Goal: Navigation & Orientation: Find specific page/section

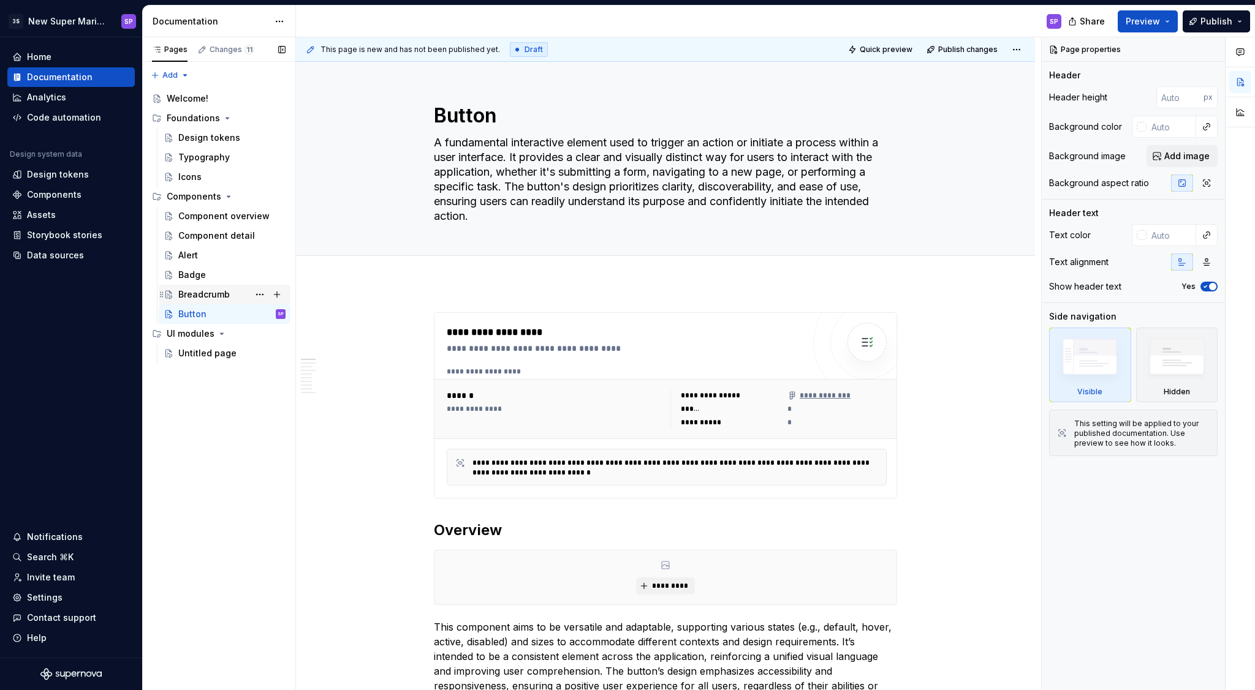
click at [206, 295] on div "Breadcrumb" at bounding box center [203, 295] width 51 height 12
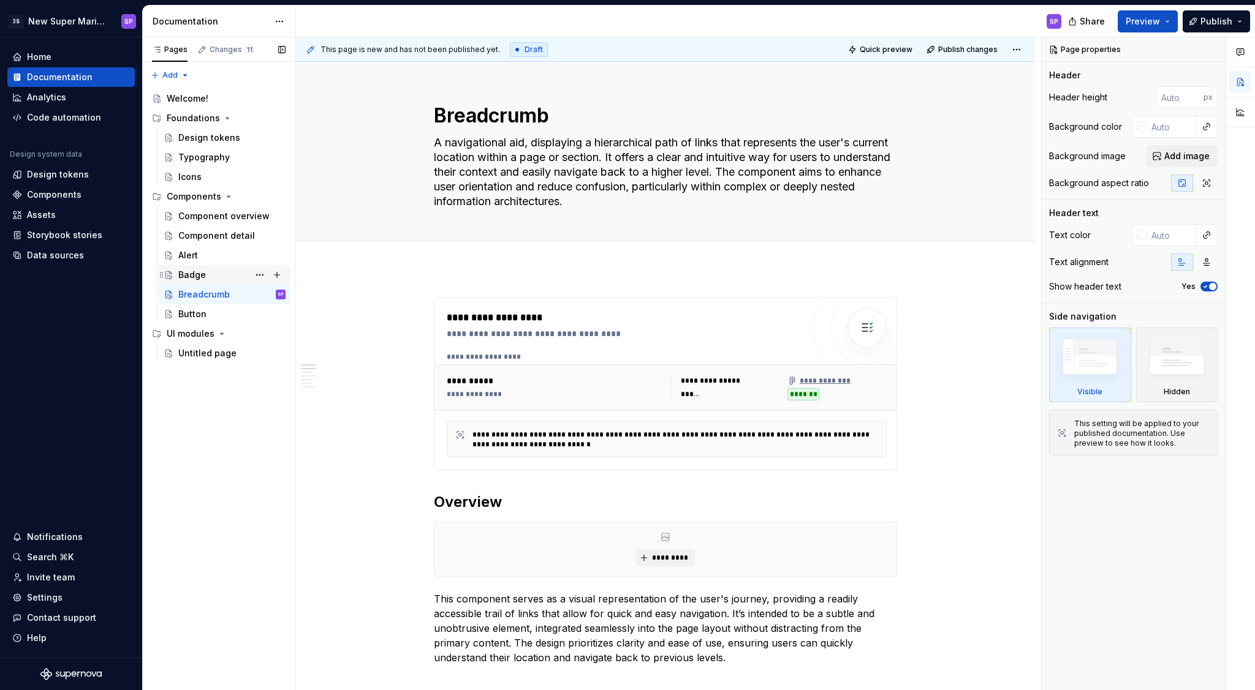
click at [199, 268] on div "Badge" at bounding box center [231, 274] width 107 height 17
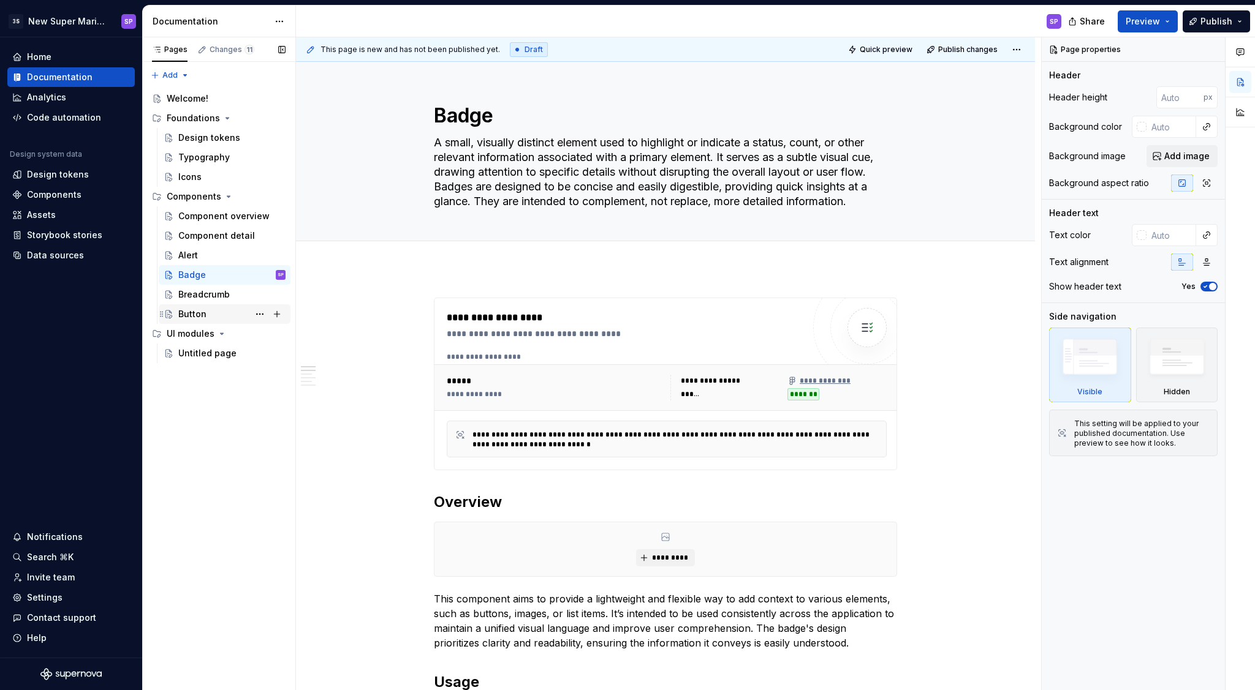
click at [232, 315] on div "Button" at bounding box center [231, 314] width 107 height 17
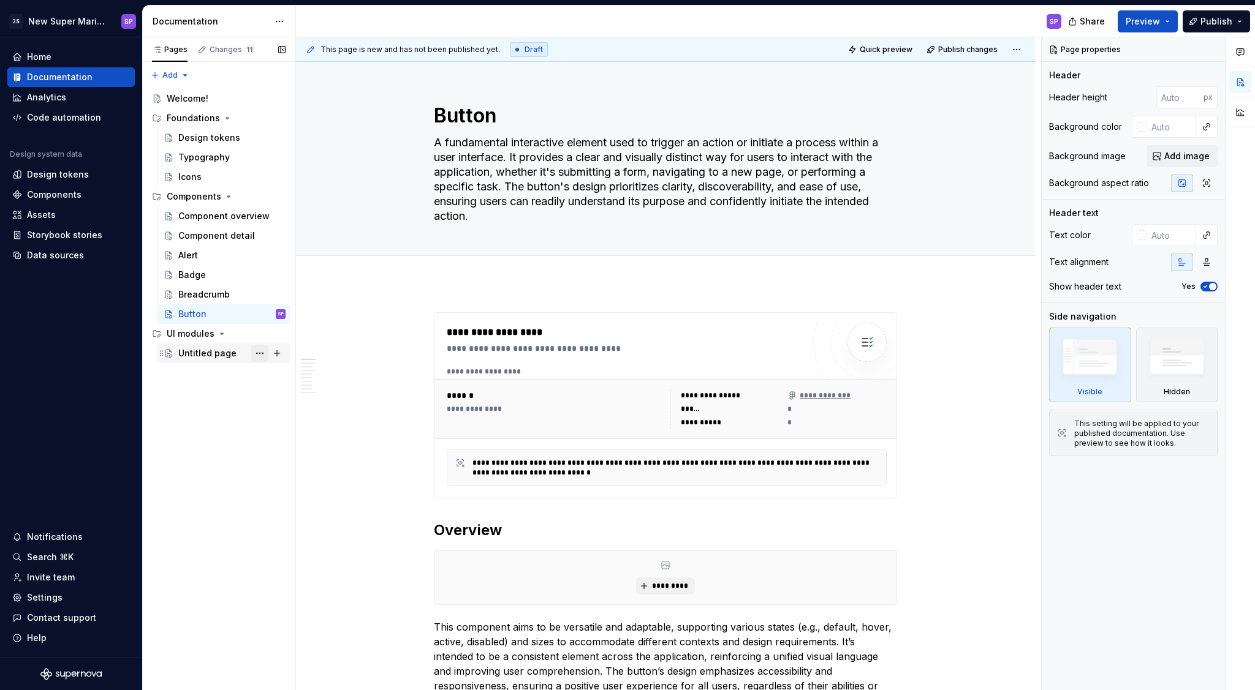
click at [260, 354] on button "Page tree" at bounding box center [259, 353] width 17 height 17
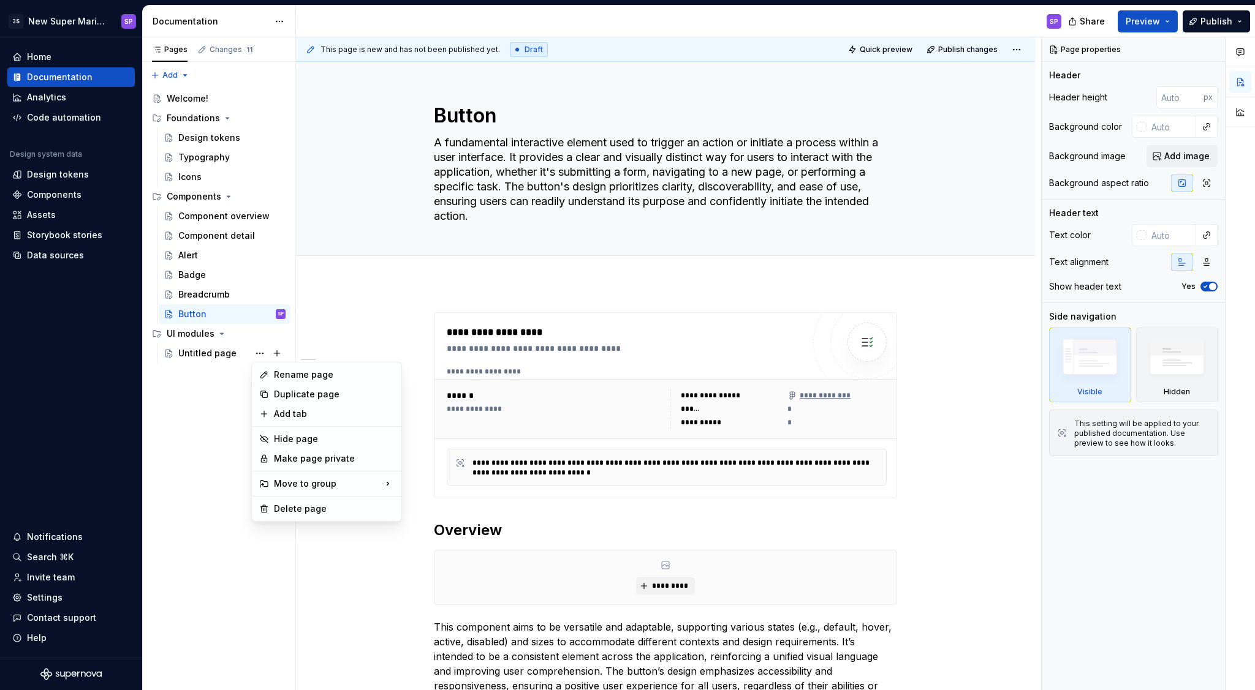
click at [371, 291] on html "3S New Super Mario Design System SP Home Documentation Analytics Code automatio…" at bounding box center [627, 345] width 1255 height 690
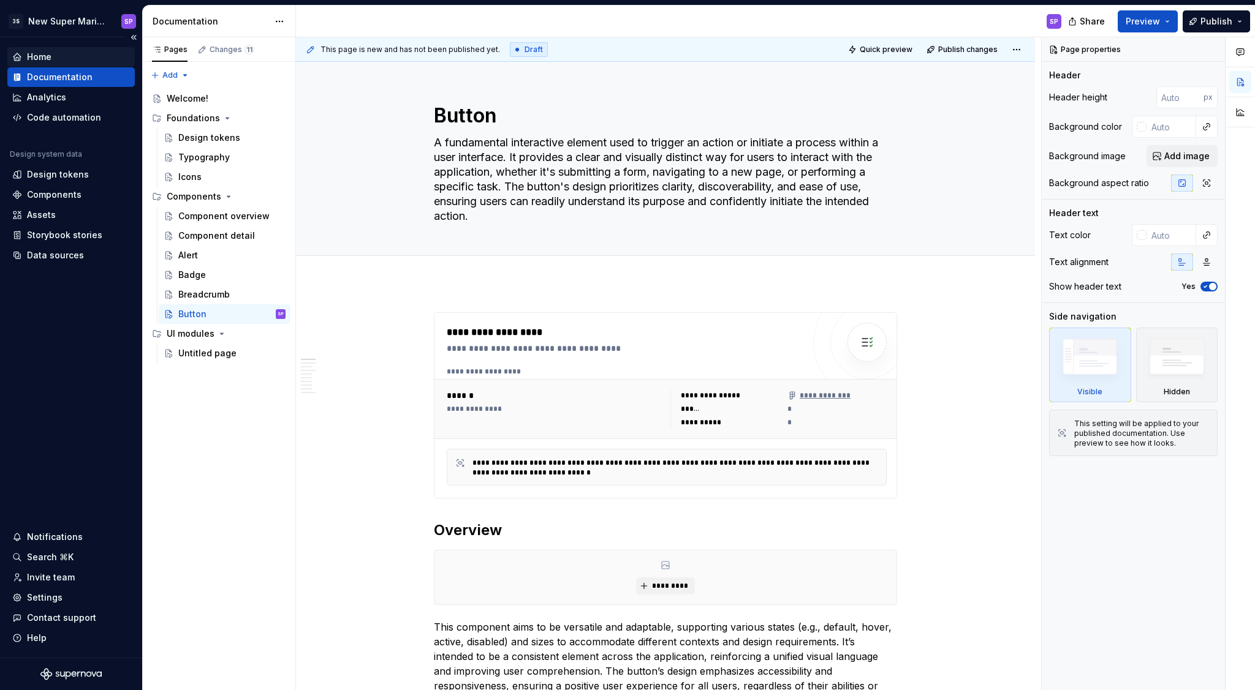
click at [73, 59] on div "Home" at bounding box center [71, 57] width 118 height 12
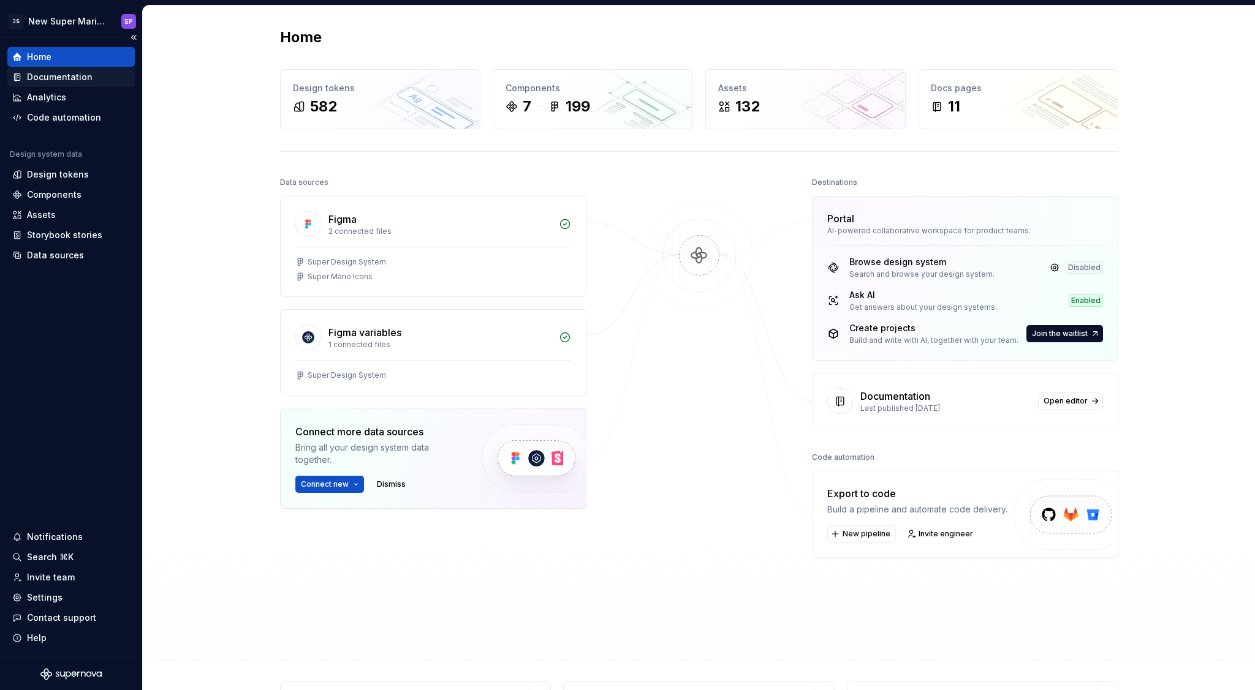
click at [91, 75] on div "Documentation" at bounding box center [71, 77] width 118 height 12
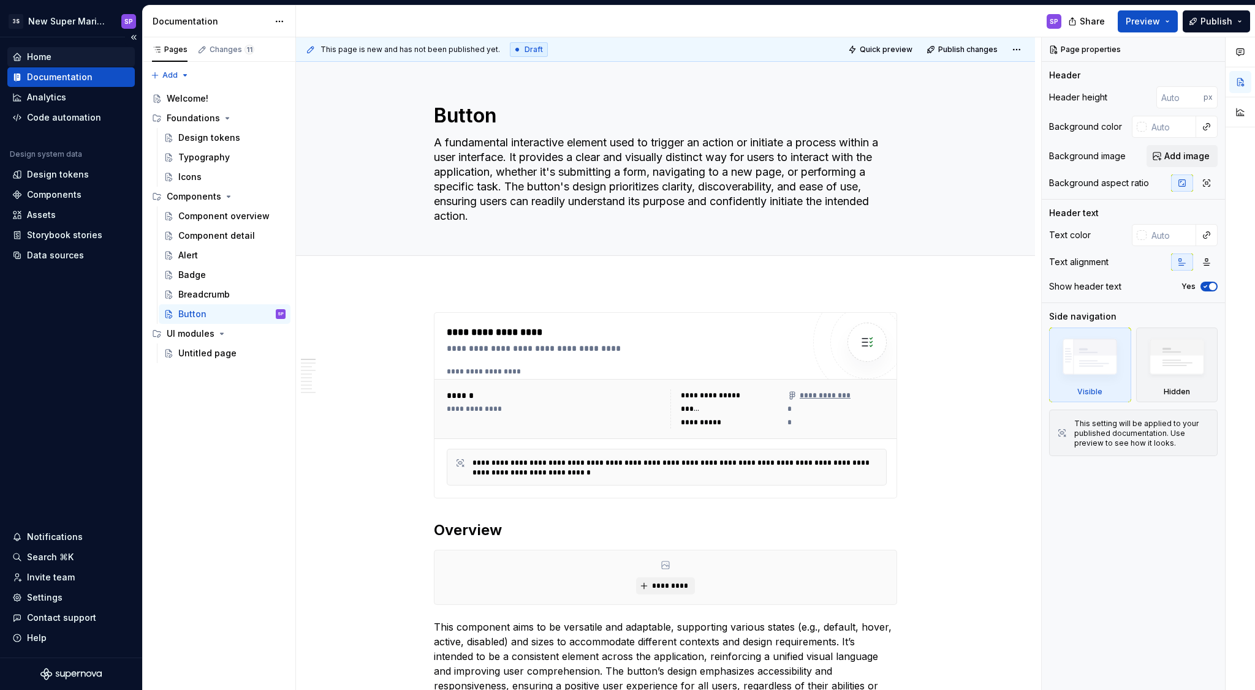
click at [61, 62] on div "Home" at bounding box center [71, 57] width 118 height 12
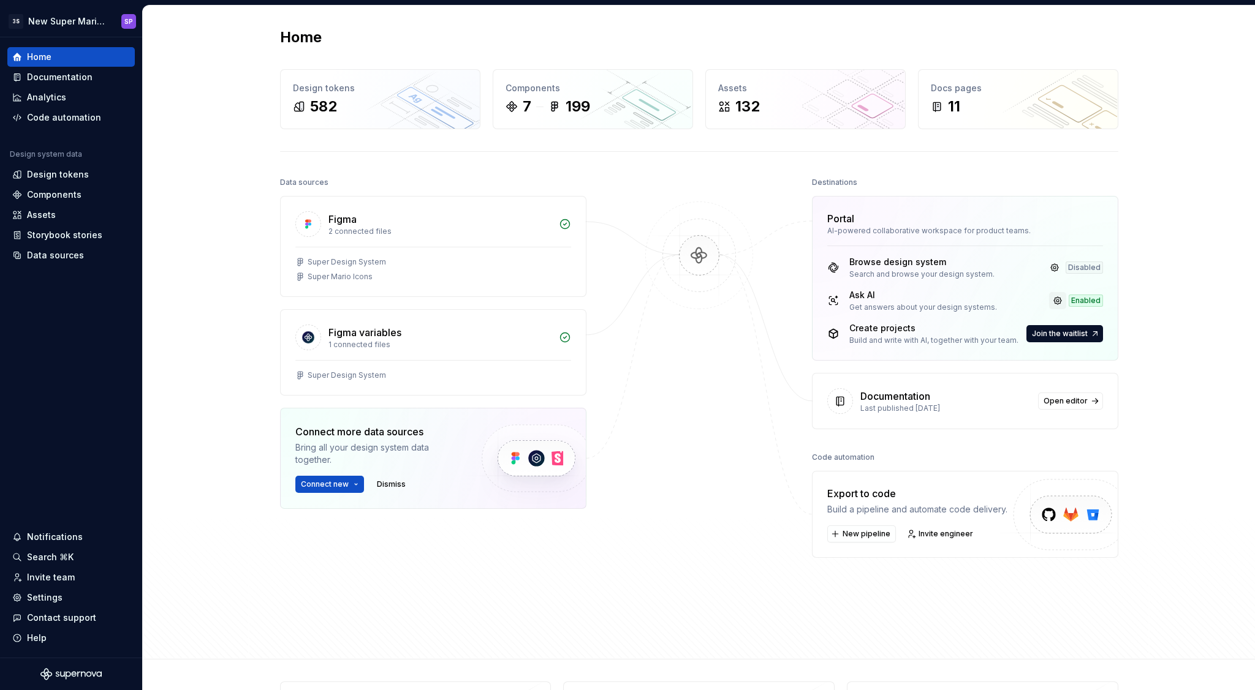
click at [1057, 301] on link at bounding box center [1057, 300] width 17 height 17
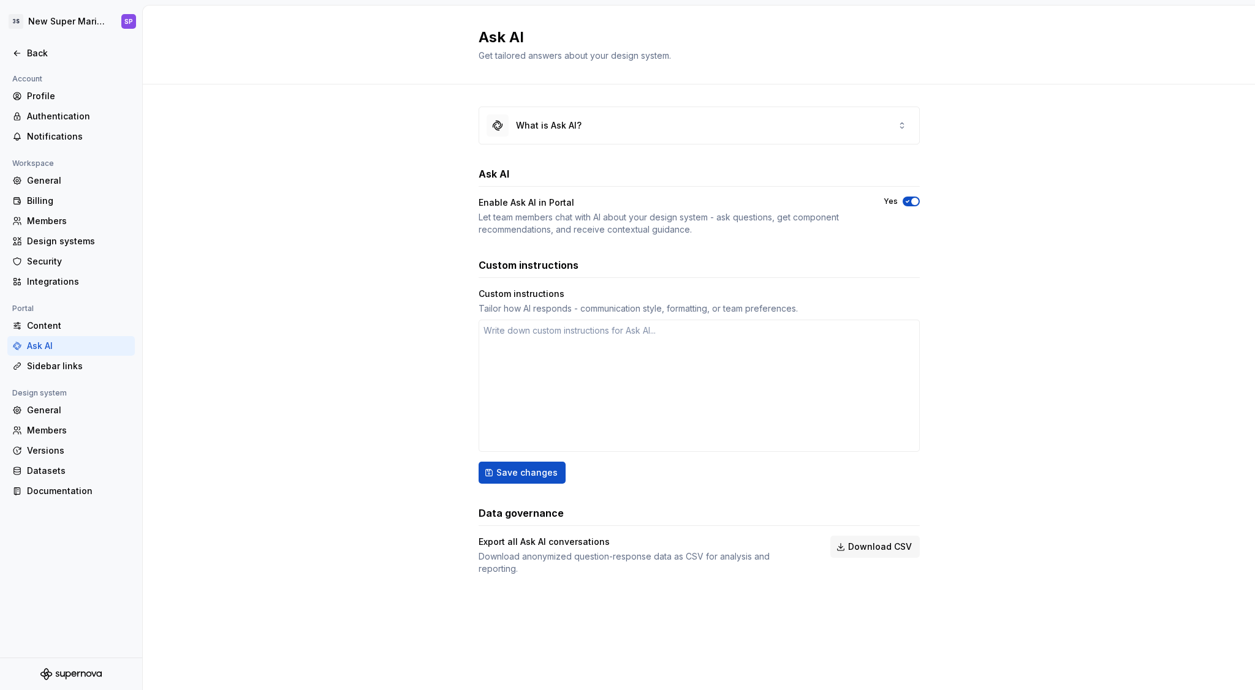
click at [508, 226] on div "Let team members chat with AI about your design system - ask questions, get com…" at bounding box center [669, 223] width 383 height 25
click at [526, 224] on div "Let team members chat with AI about your design system - ask questions, get com…" at bounding box center [669, 223] width 383 height 25
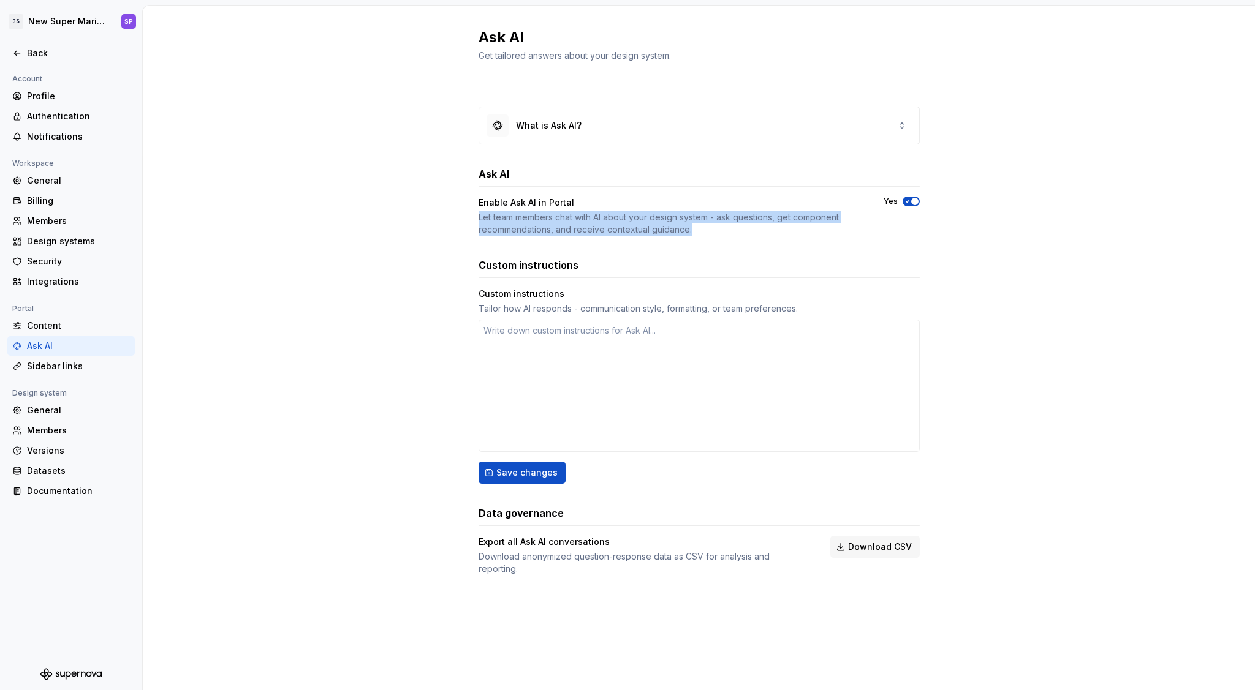
click at [539, 223] on div "Let team members chat with AI about your design system - ask questions, get com…" at bounding box center [669, 223] width 383 height 25
click at [548, 221] on div "Let team members chat with AI about your design system - ask questions, get com…" at bounding box center [669, 223] width 383 height 25
click at [28, 47] on div "Back" at bounding box center [70, 53] width 127 height 20
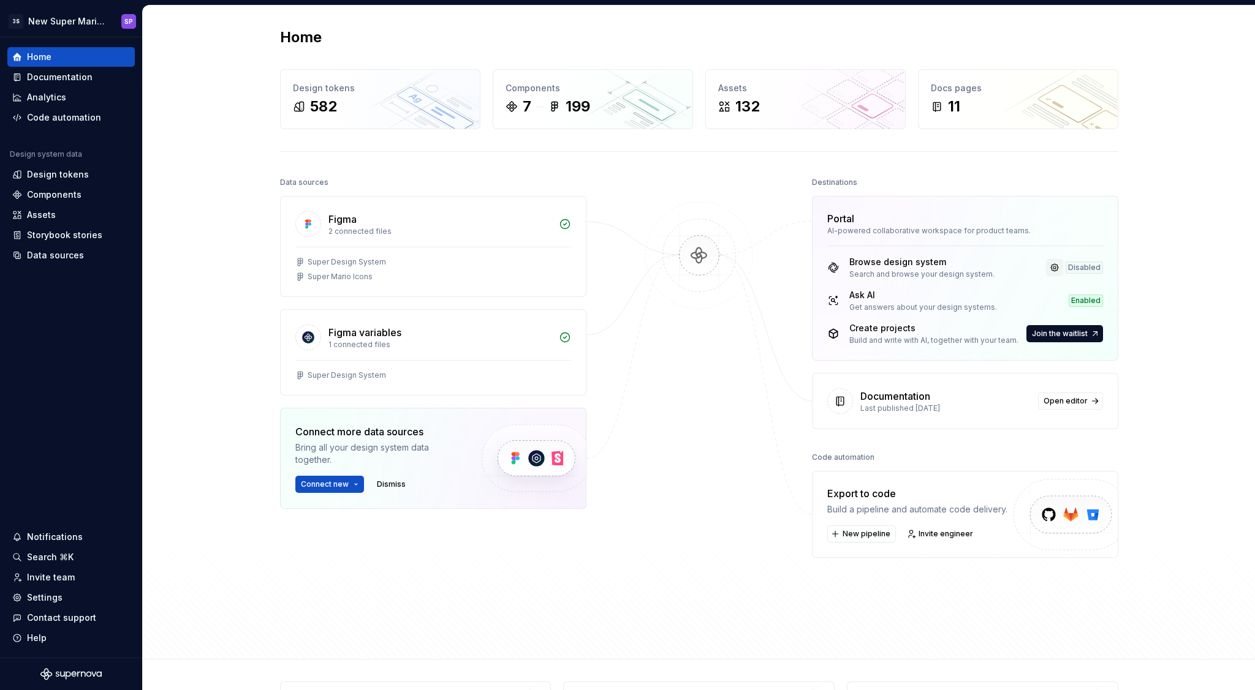
click at [1052, 270] on link at bounding box center [1054, 267] width 17 height 17
click at [896, 345] on div "Build and write with AI, together with your team." at bounding box center [933, 341] width 169 height 10
drag, startPoint x: 896, startPoint y: 345, endPoint x: 903, endPoint y: 344, distance: 6.8
click at [896, 345] on div "Build and write with AI, together with your team." at bounding box center [933, 341] width 169 height 10
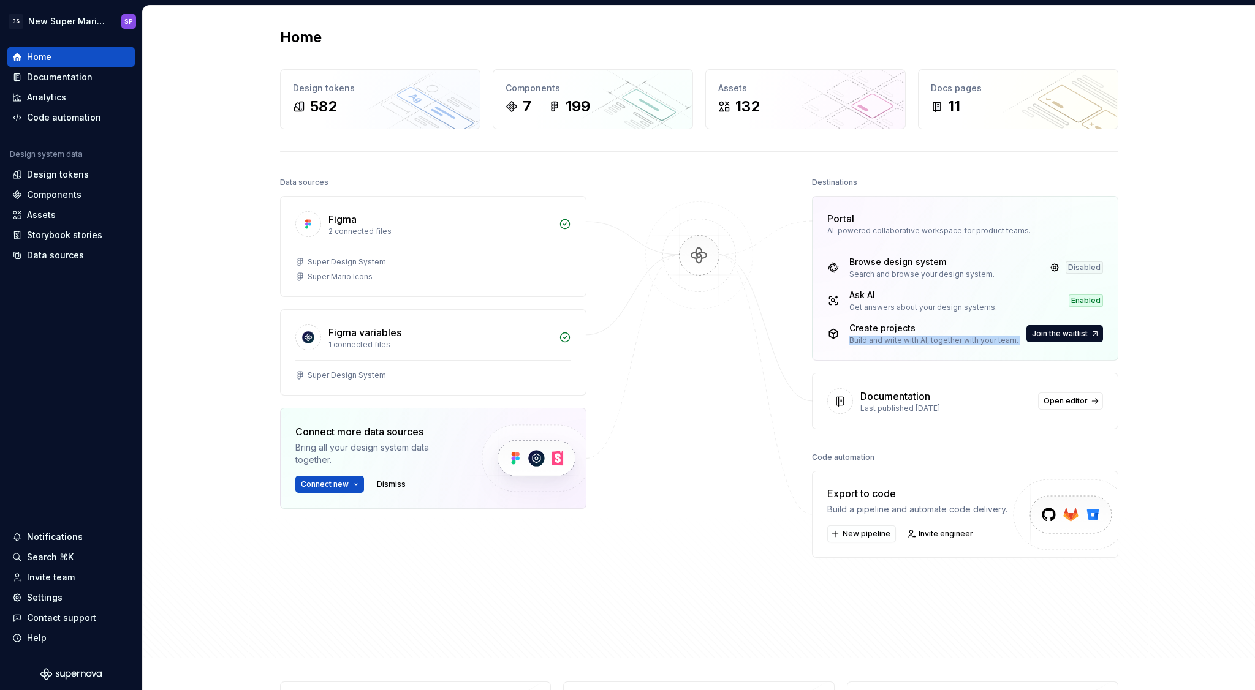
click at [921, 343] on div "Build and write with AI, together with your team." at bounding box center [933, 341] width 169 height 10
click at [342, 485] on span "Connect new" at bounding box center [325, 485] width 48 height 10
click at [705, 392] on div at bounding box center [699, 381] width 123 height 414
click at [59, 72] on div "Documentation" at bounding box center [60, 77] width 66 height 12
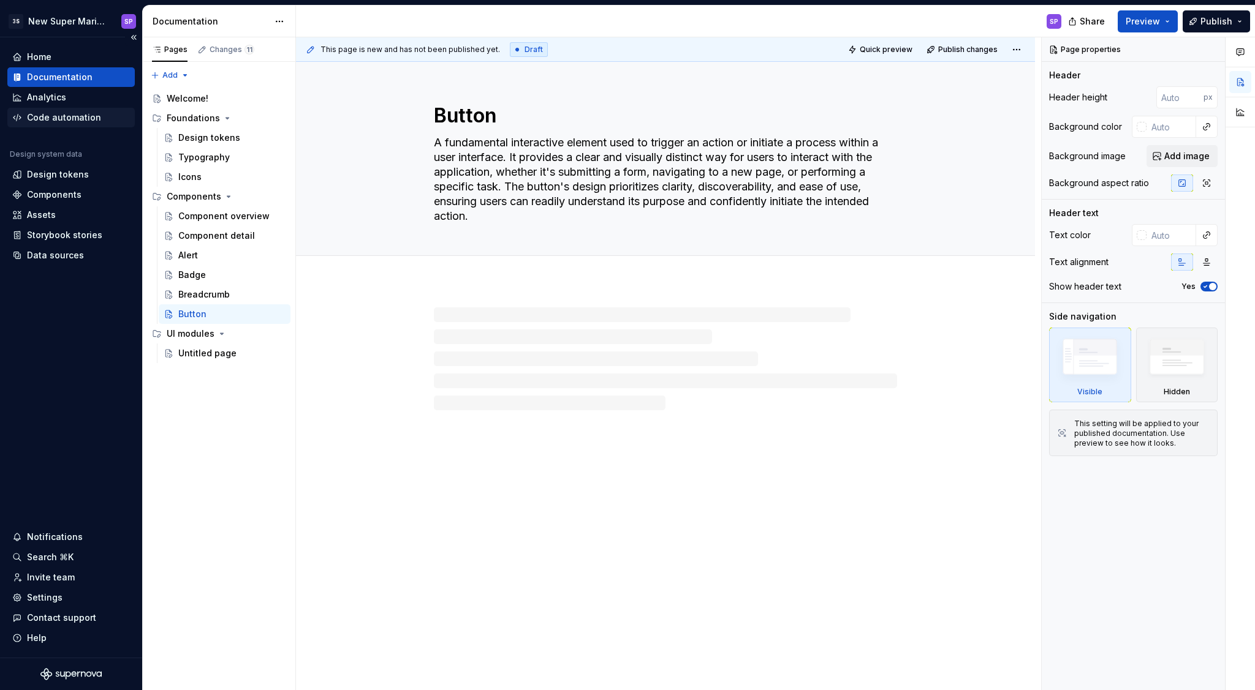
type textarea "*"
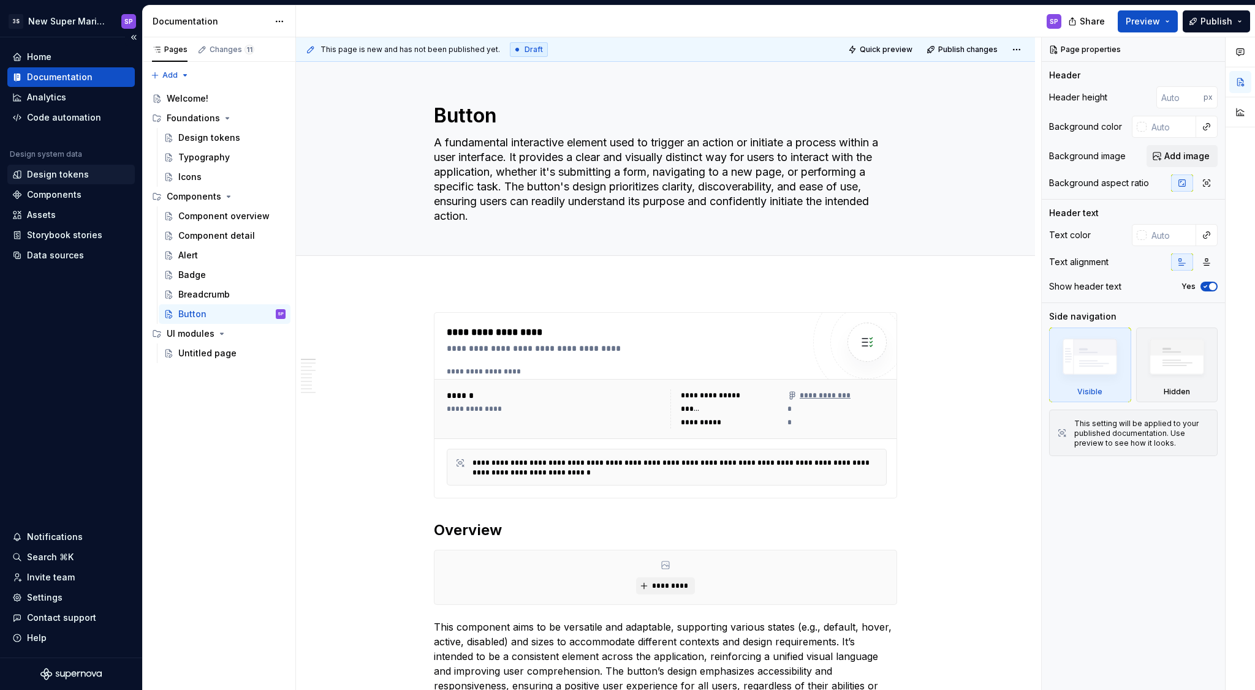
click at [53, 172] on div "Design tokens" at bounding box center [58, 174] width 62 height 12
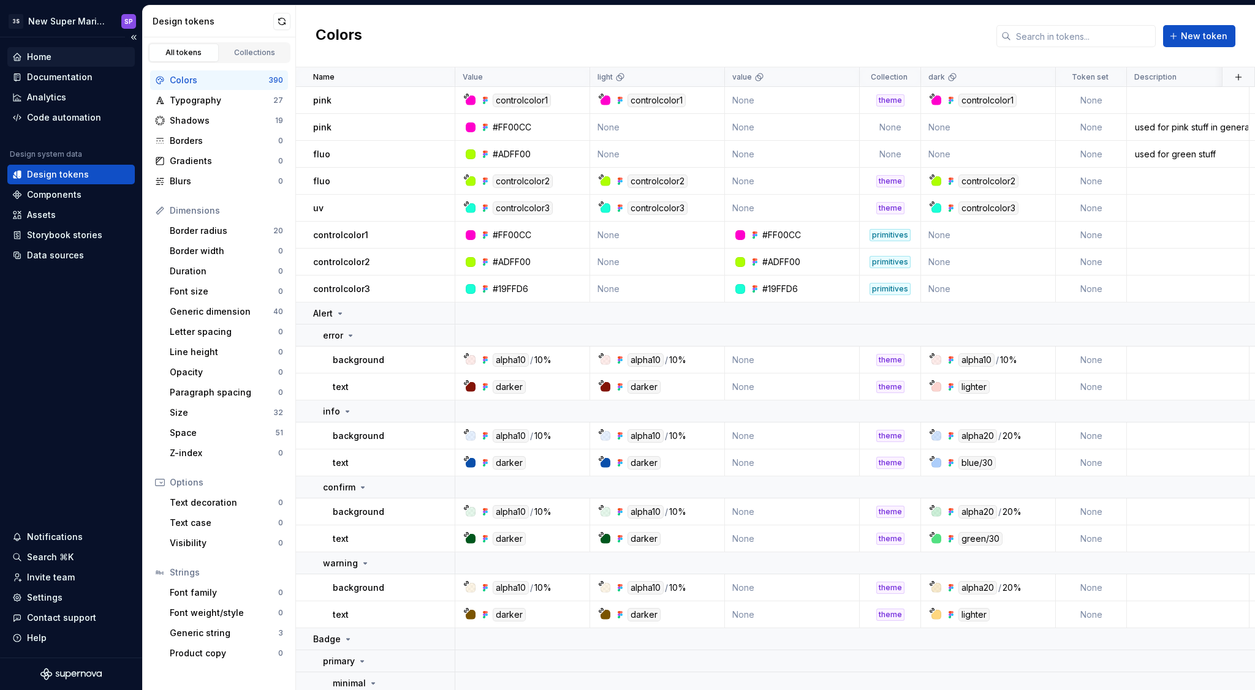
click at [66, 55] on div "Home" at bounding box center [71, 57] width 118 height 12
